Goal: Task Accomplishment & Management: Complete application form

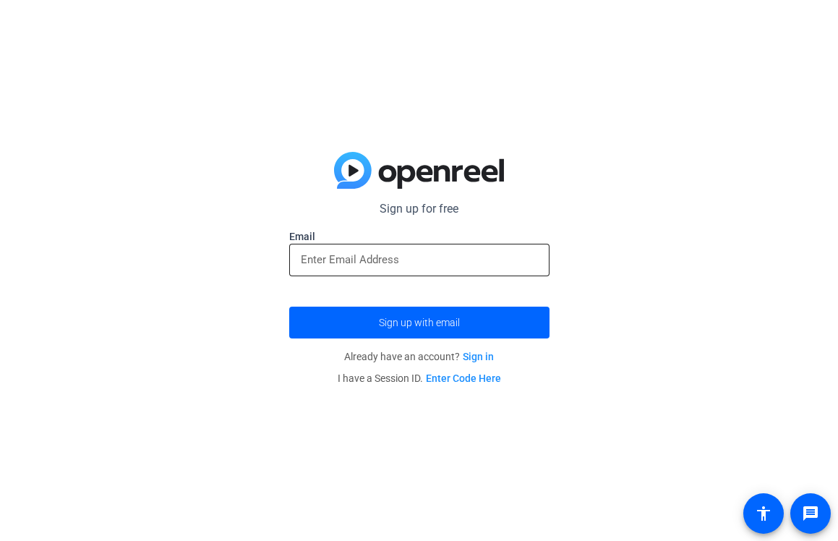
click at [362, 262] on input "email" at bounding box center [419, 259] width 237 height 17
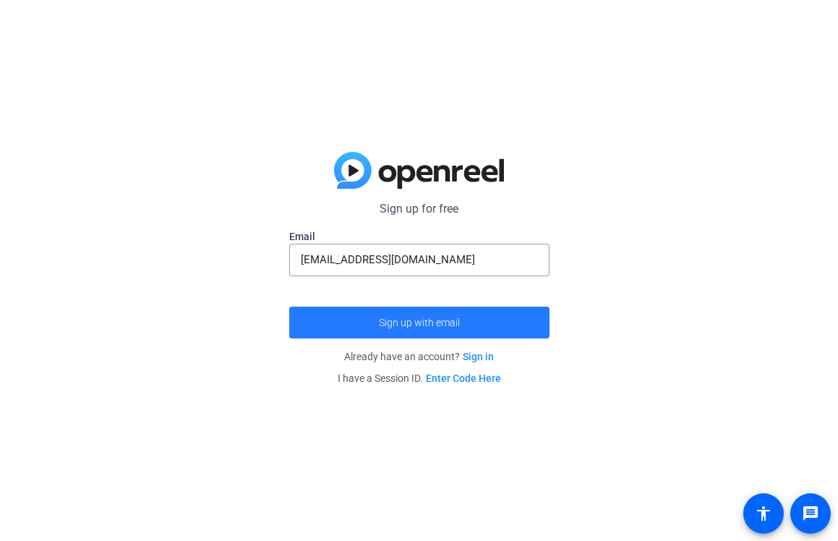
click at [405, 315] on span "submit" at bounding box center [419, 322] width 260 height 35
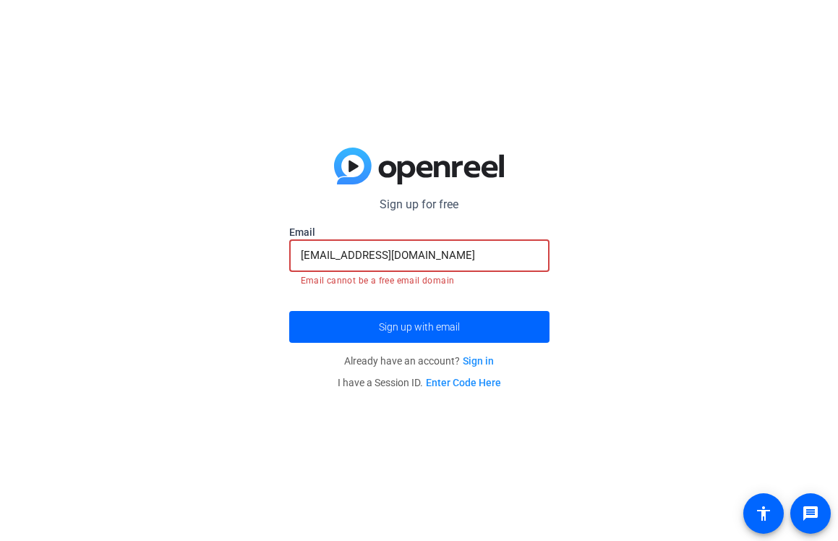
drag, startPoint x: 474, startPoint y: 255, endPoint x: 201, endPoint y: 248, distance: 272.7
click at [201, 248] on div "Sign up for free [EMAIL_ADDRESS][DOMAIN_NAME] Email [EMAIL_ADDRESS][DOMAIN_NAME…" at bounding box center [419, 270] width 838 height 541
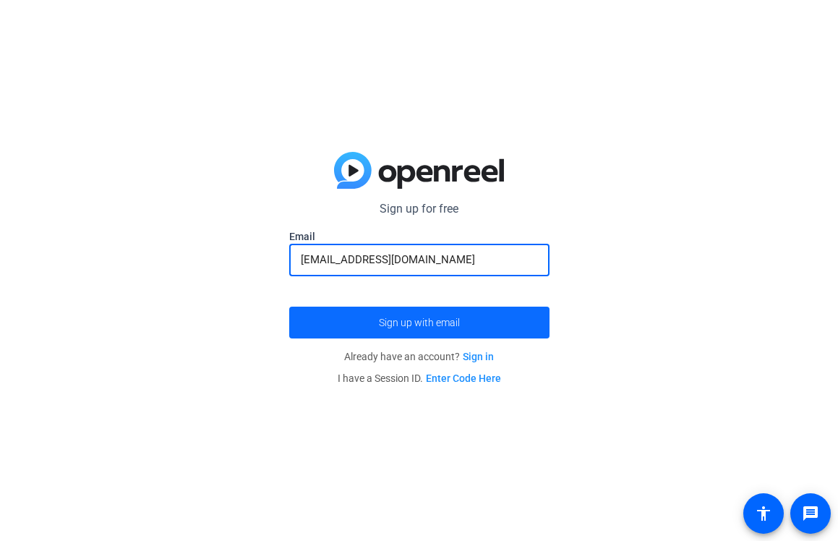
type input "[EMAIL_ADDRESS][DOMAIN_NAME]"
click at [349, 329] on span "submit" at bounding box center [419, 322] width 260 height 35
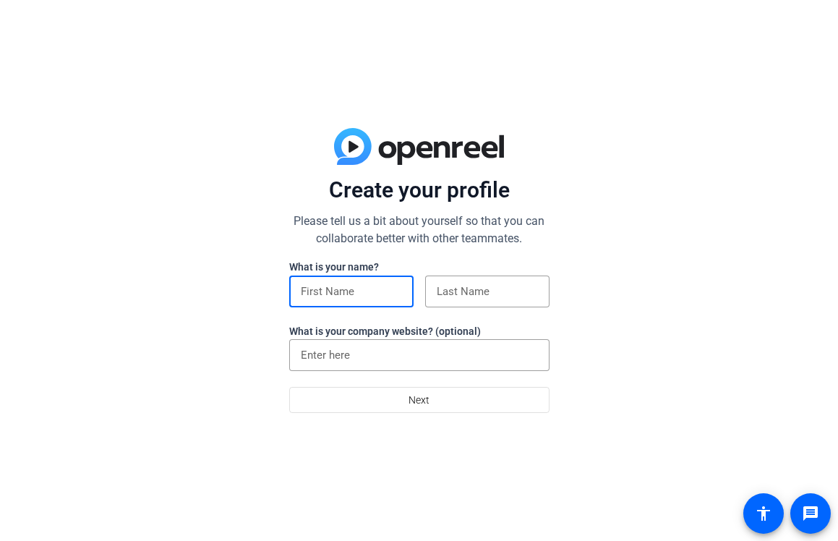
click at [338, 296] on input at bounding box center [351, 291] width 101 height 17
type input "[DEMOGRAPHIC_DATA]"
type input "Hussain"
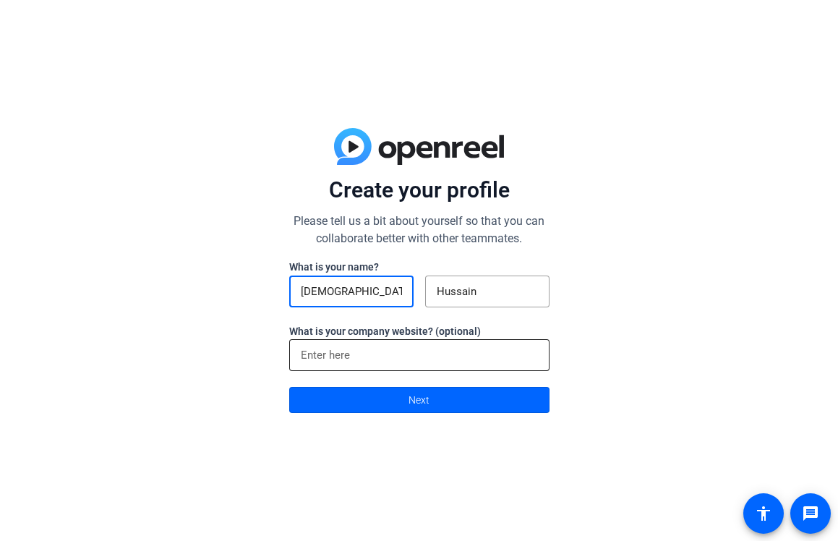
click at [346, 355] on input at bounding box center [419, 354] width 237 height 17
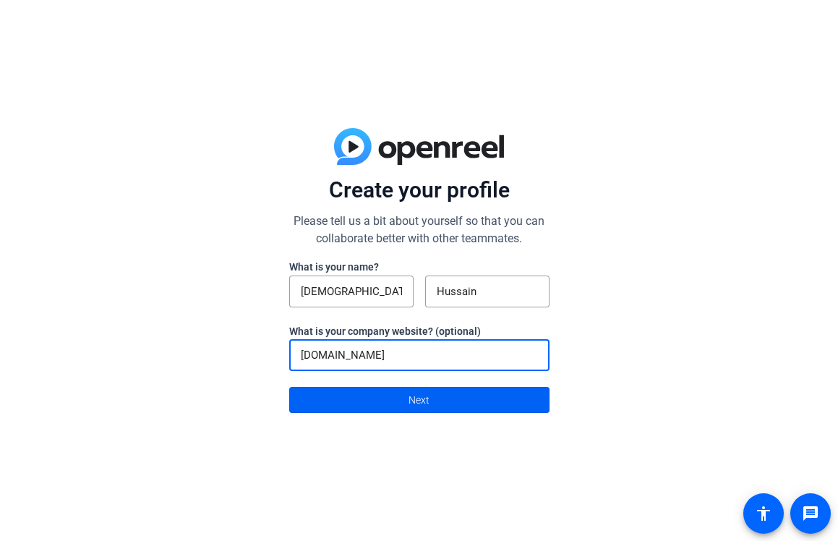
type input "Adobe.com"
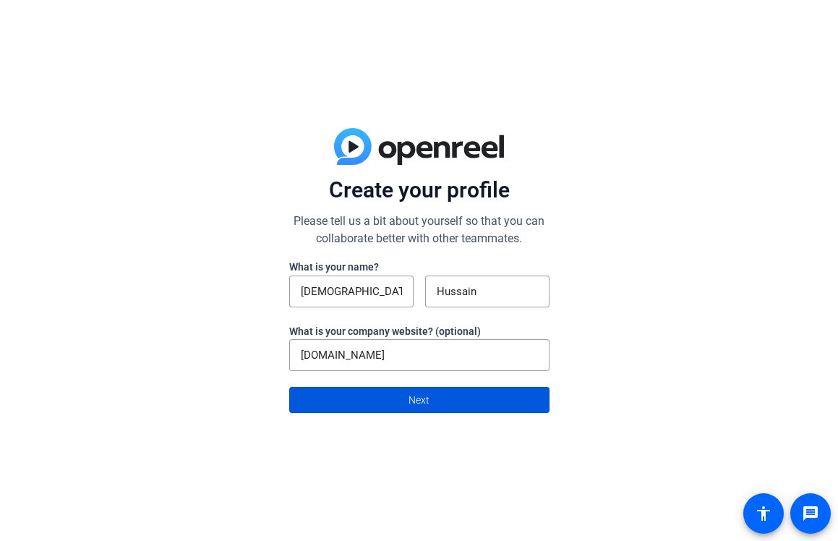
click at [375, 404] on span at bounding box center [419, 400] width 259 height 35
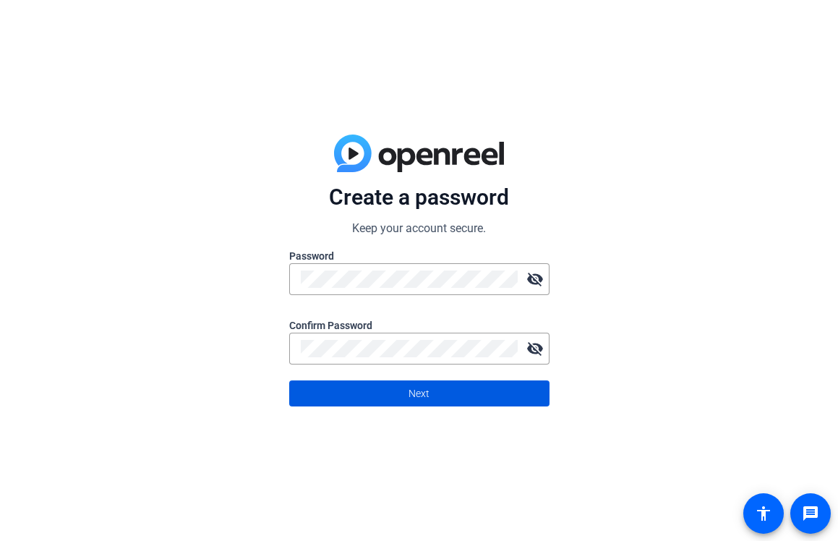
click at [431, 393] on span at bounding box center [419, 393] width 259 height 35
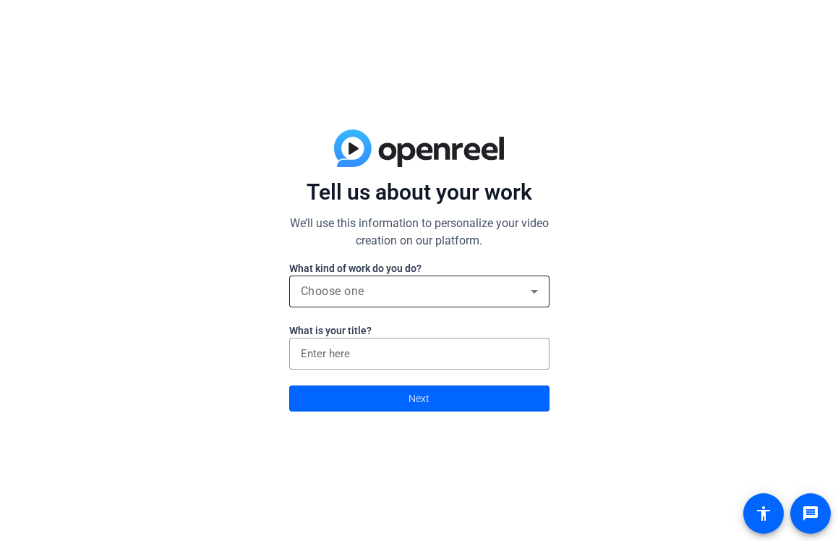
click at [377, 287] on div "Choose one" at bounding box center [416, 291] width 230 height 17
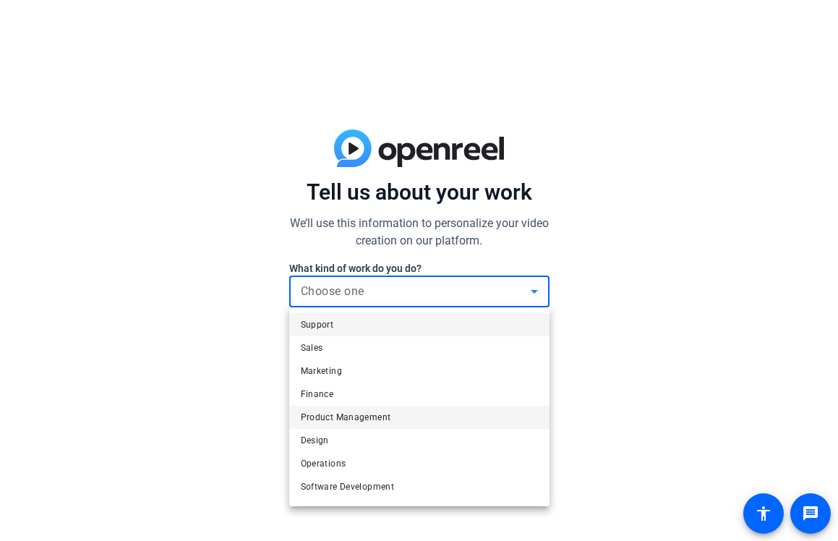
click at [351, 418] on span "Product Management" at bounding box center [346, 417] width 90 height 17
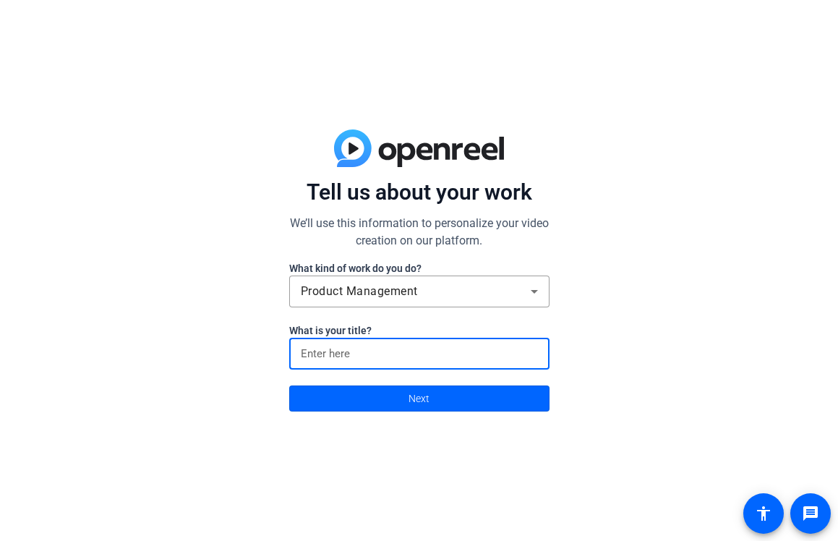
click at [358, 354] on input at bounding box center [419, 353] width 237 height 17
type input "PM"
click at [383, 401] on span at bounding box center [419, 398] width 259 height 35
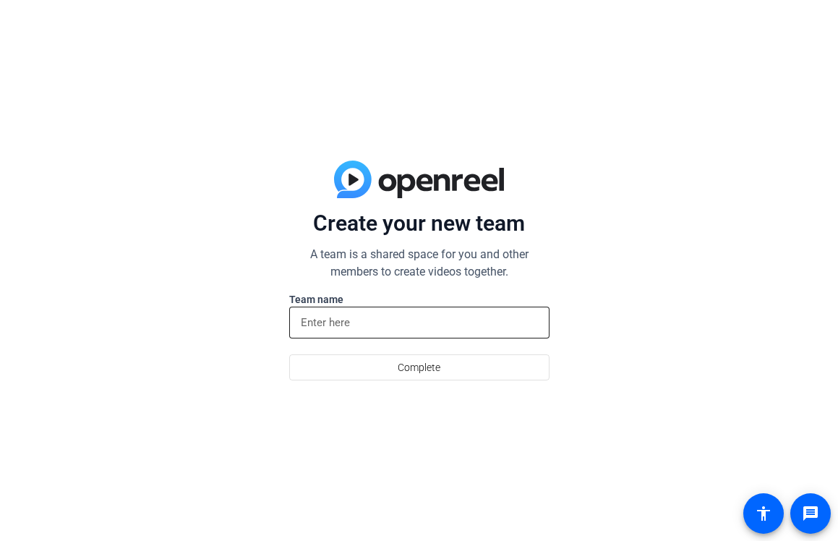
click at [374, 316] on input at bounding box center [419, 322] width 237 height 17
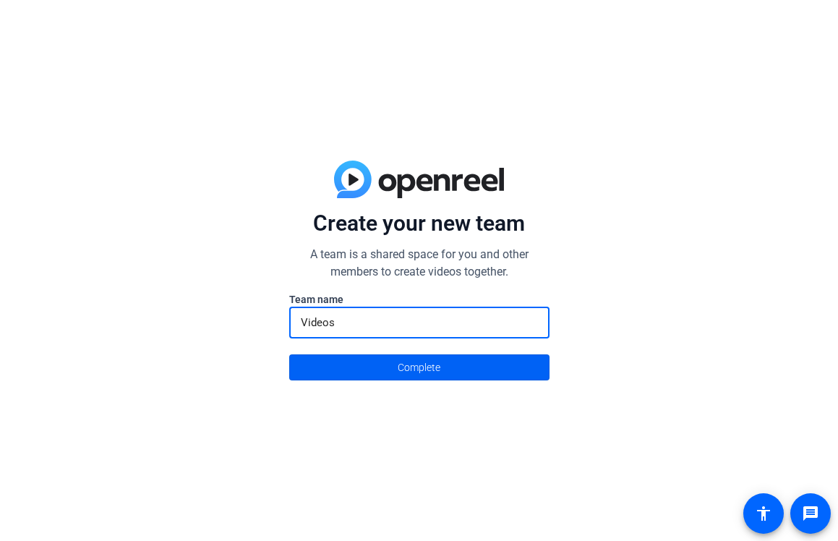
type input "Videos"
click at [390, 370] on span at bounding box center [419, 367] width 259 height 35
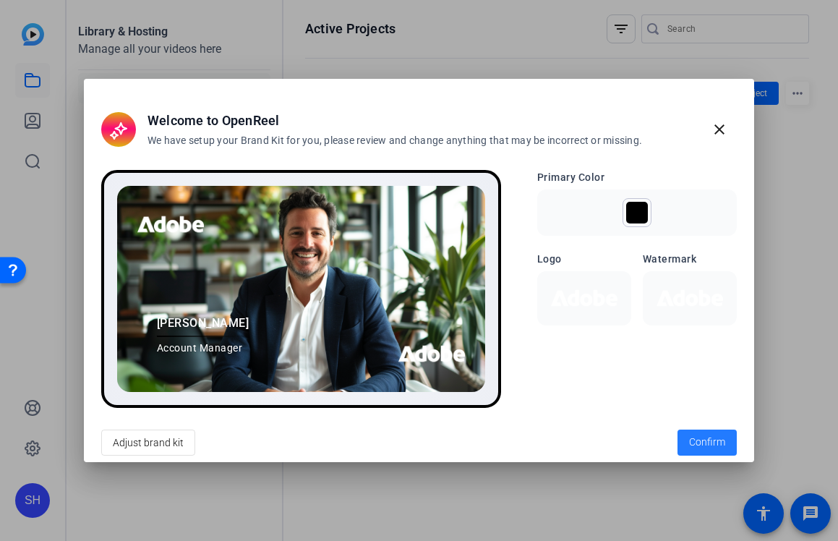
click at [702, 440] on span "Confirm" at bounding box center [707, 442] width 36 height 15
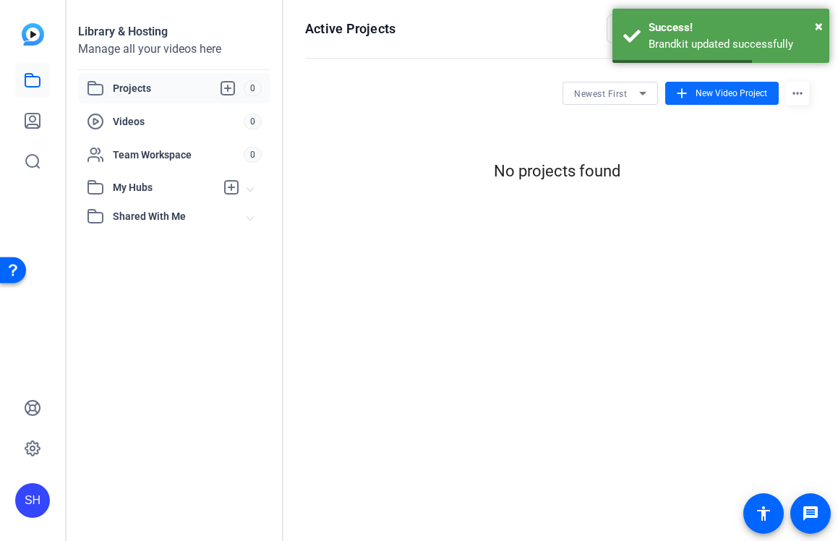
click at [708, 94] on span "New Video Project" at bounding box center [732, 93] width 72 height 13
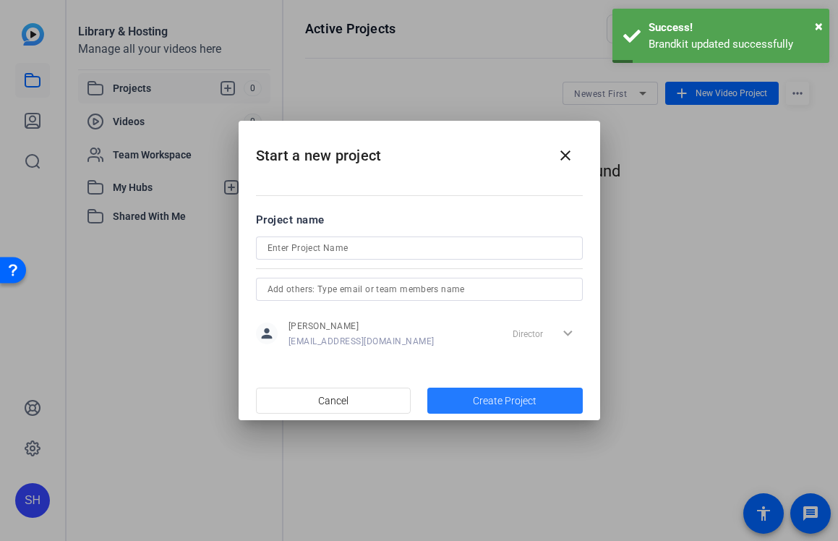
click at [503, 406] on span "Create Project" at bounding box center [505, 400] width 64 height 15
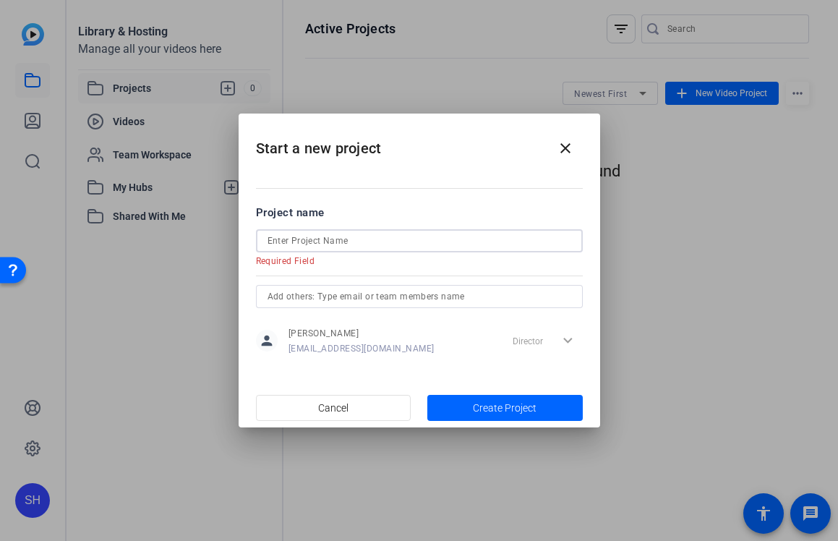
click at [339, 243] on input at bounding box center [420, 240] width 304 height 17
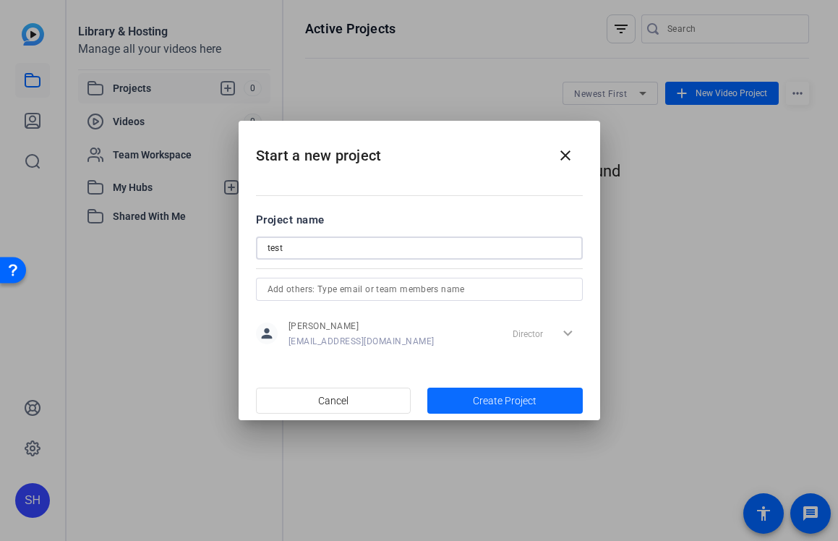
type input "test"
click at [490, 406] on span "Create Project" at bounding box center [505, 400] width 64 height 15
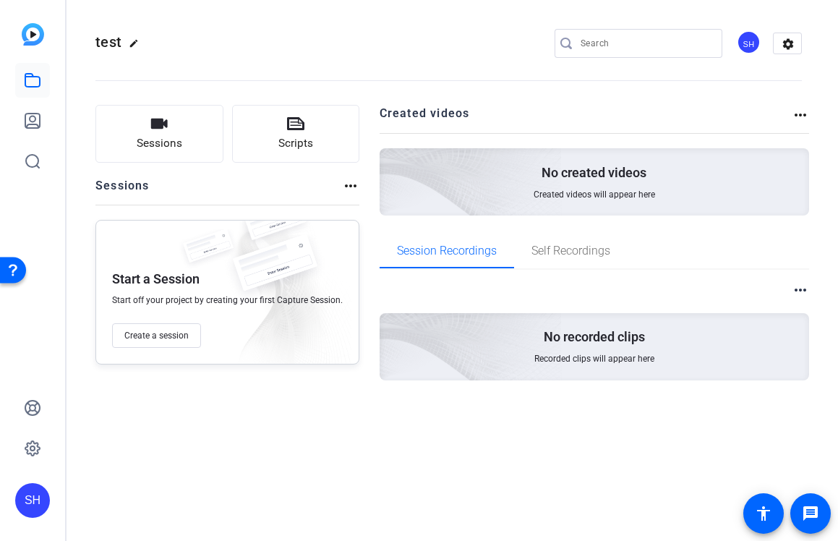
click at [628, 208] on div "No created videos Created videos will appear here" at bounding box center [595, 181] width 430 height 67
click at [38, 118] on icon at bounding box center [32, 120] width 17 height 17
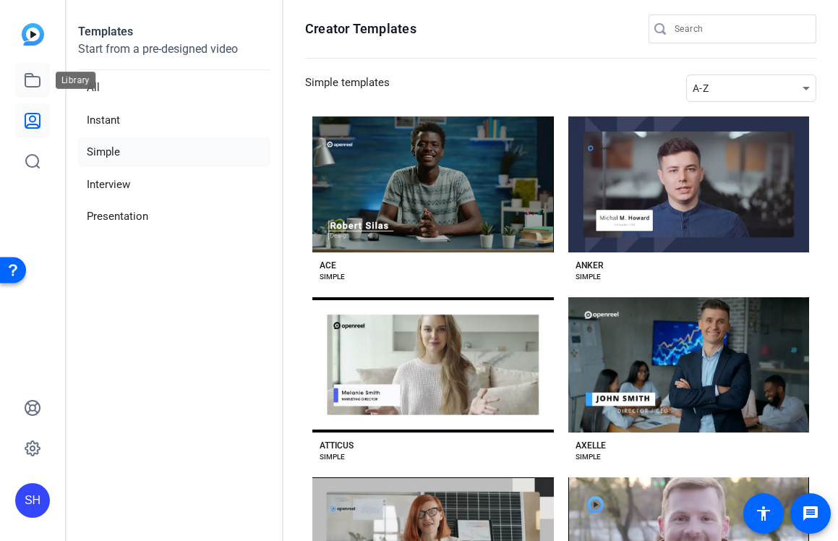
click at [38, 86] on icon at bounding box center [32, 80] width 14 height 13
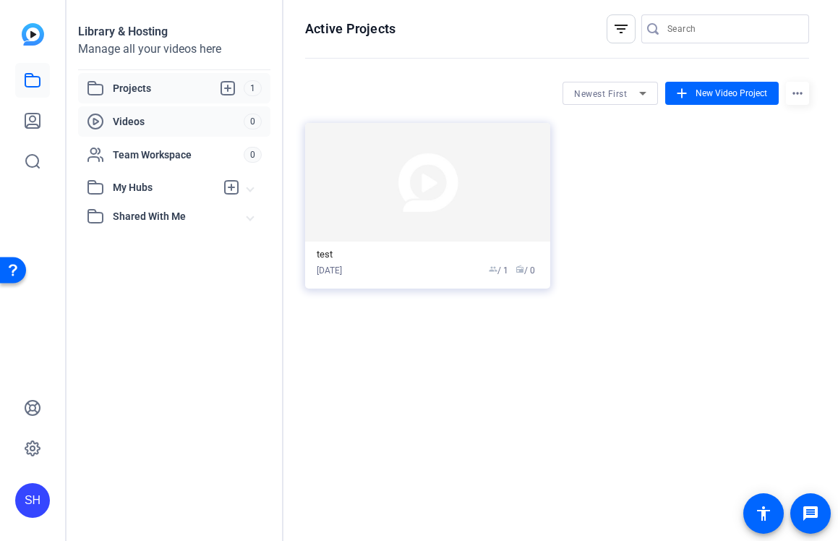
click at [170, 114] on span "Videos" at bounding box center [178, 121] width 131 height 14
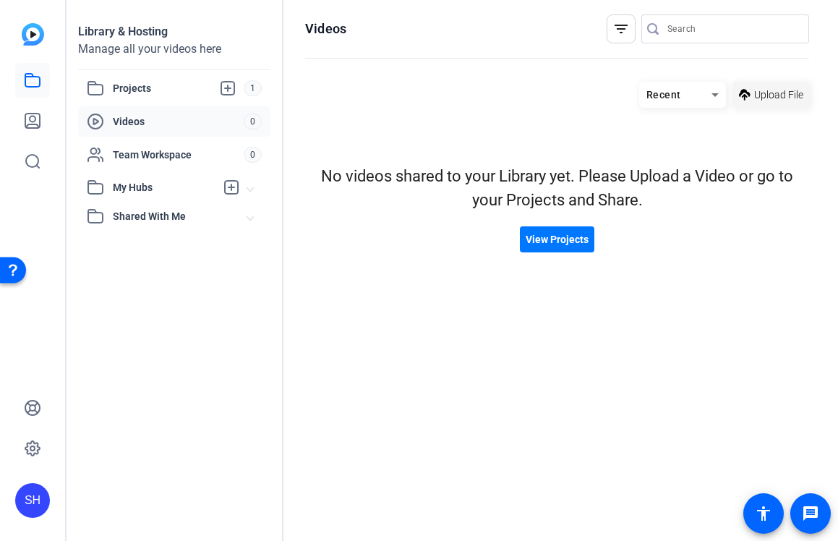
click at [785, 96] on span "Upload File" at bounding box center [778, 94] width 49 height 15
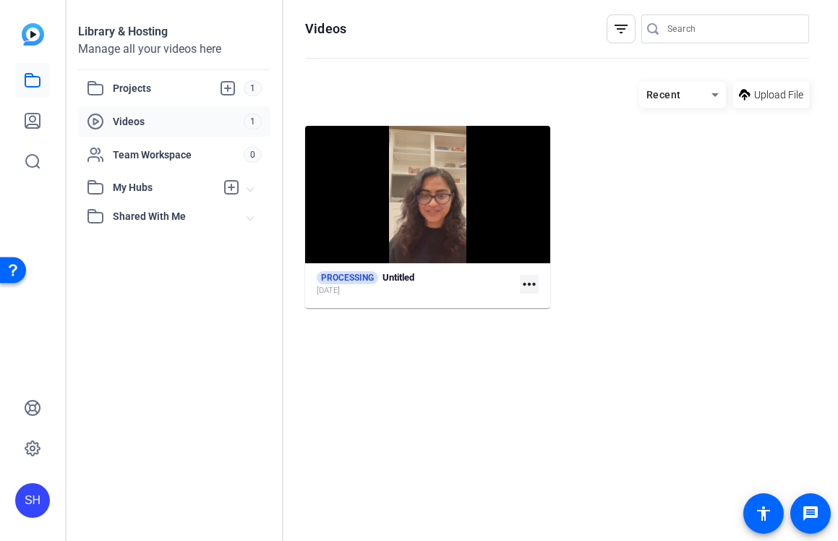
click at [529, 288] on mat-icon "more_horiz" at bounding box center [529, 284] width 19 height 19
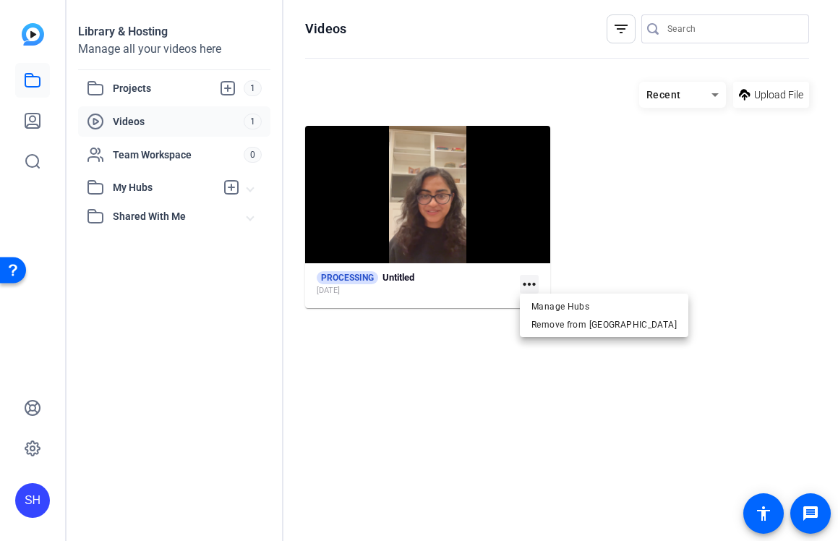
click at [615, 258] on div at bounding box center [419, 270] width 838 height 541
